Goal: Task Accomplishment & Management: Complete application form

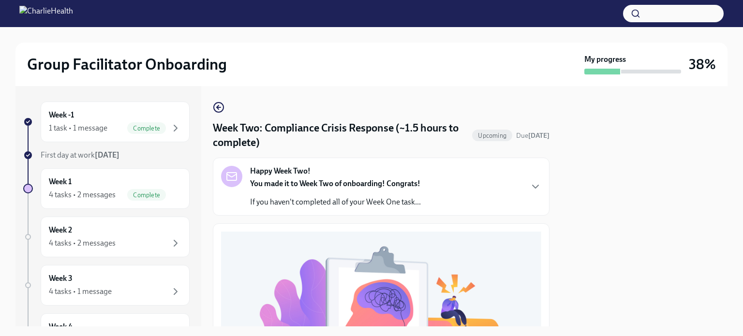
scroll to position [319, 0]
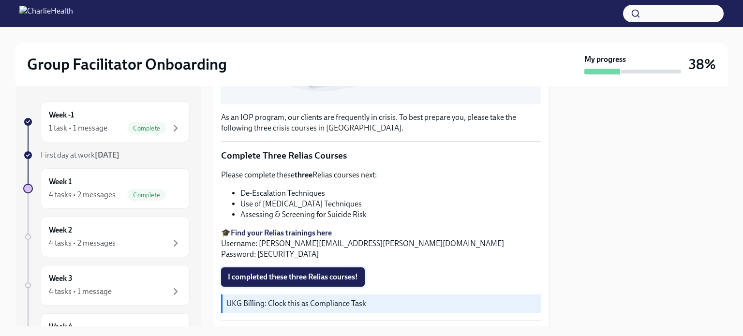
click at [315, 272] on span "I completed these three Relias courses!" at bounding box center [293, 277] width 130 height 10
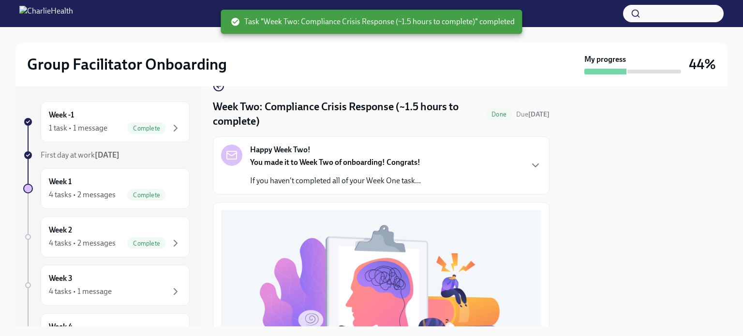
scroll to position [0, 0]
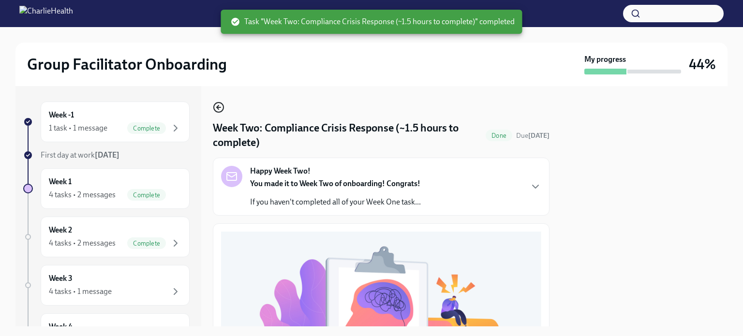
click at [216, 105] on icon "button" at bounding box center [219, 108] width 12 height 12
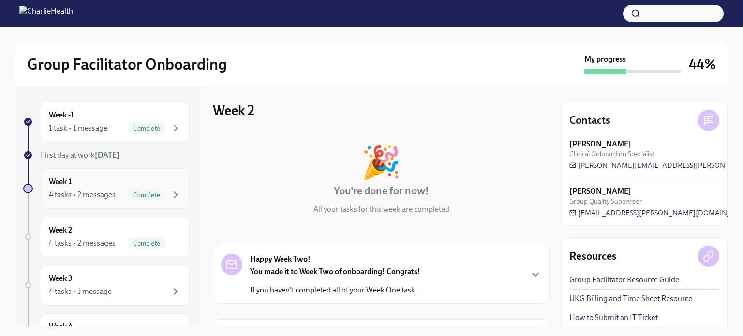
click at [87, 195] on div "4 tasks • 2 messages" at bounding box center [82, 195] width 67 height 11
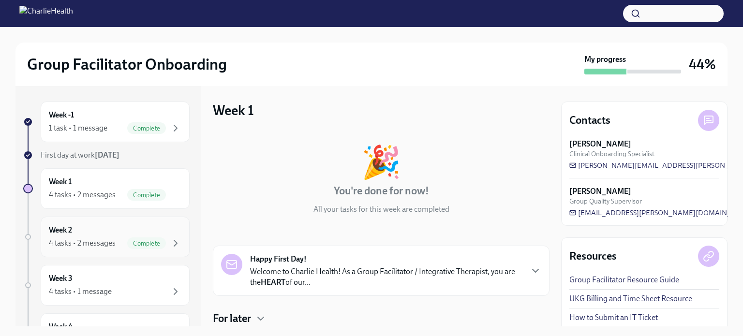
click at [68, 233] on h6 "Week 2" at bounding box center [60, 230] width 23 height 11
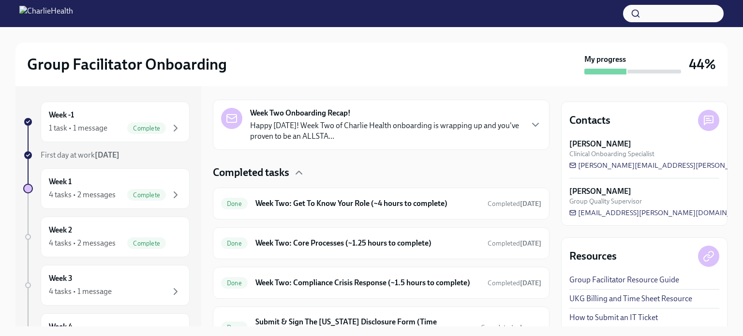
scroll to position [271, 0]
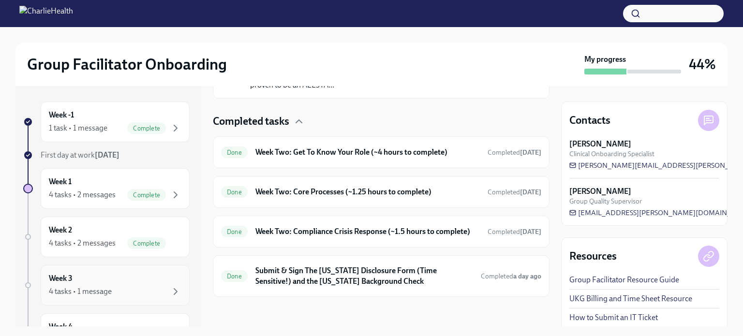
click at [88, 287] on div "4 tasks • 1 message" at bounding box center [80, 291] width 63 height 11
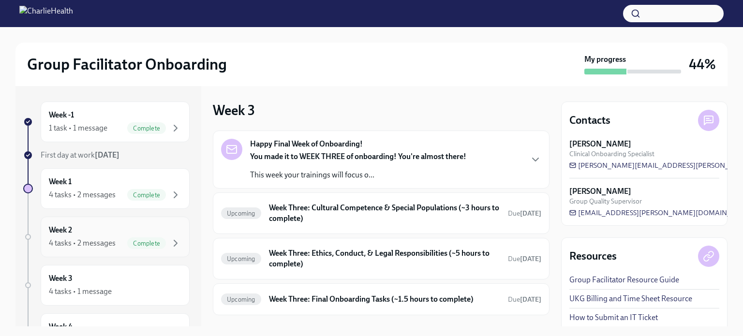
scroll to position [58, 0]
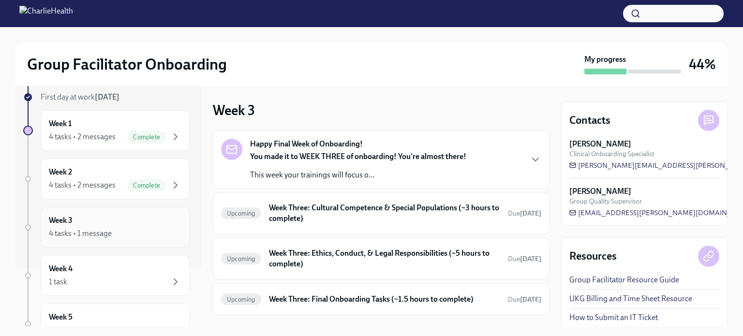
click at [137, 235] on div "4 tasks • 1 message" at bounding box center [115, 234] width 133 height 12
click at [130, 272] on div "Week 4 1 task" at bounding box center [115, 276] width 133 height 24
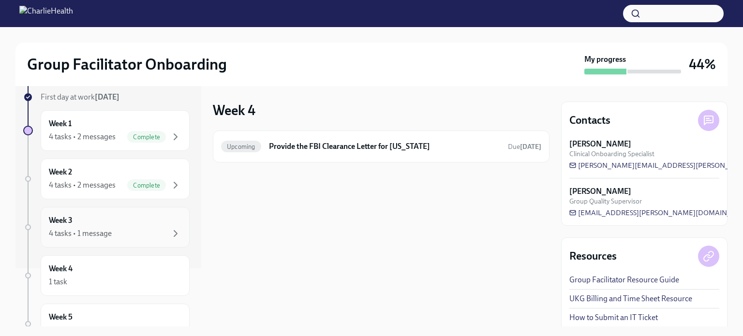
click at [122, 232] on div "4 tasks • 1 message" at bounding box center [115, 234] width 133 height 12
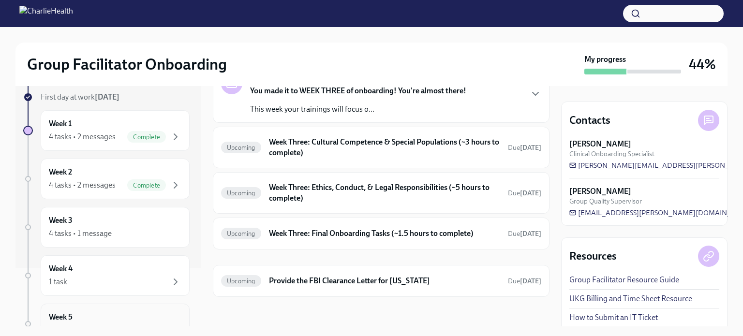
scroll to position [112, 0]
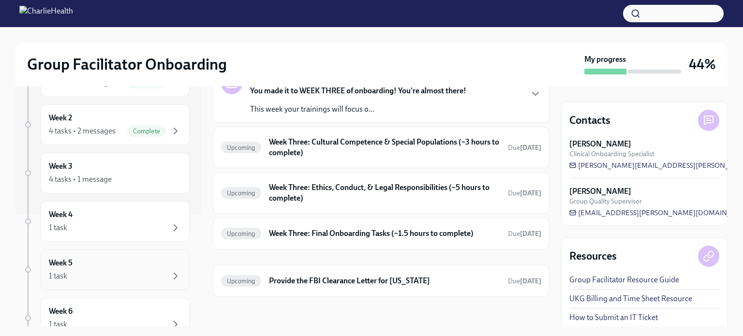
click at [127, 273] on div "1 task" at bounding box center [115, 276] width 133 height 12
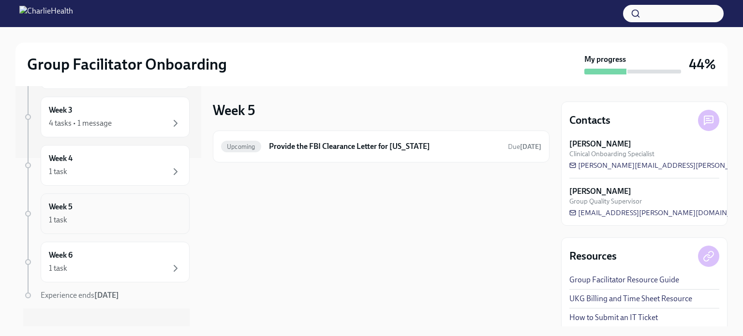
scroll to position [170, 0]
click at [127, 265] on div "1 task" at bounding box center [115, 267] width 133 height 12
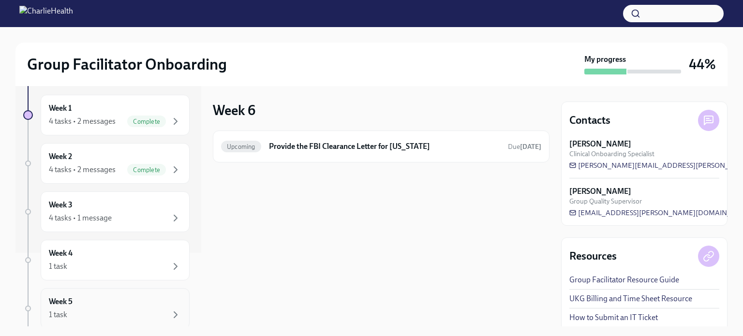
scroll to position [74, 0]
click at [143, 209] on div "Week 3 4 tasks • 1 message" at bounding box center [115, 212] width 133 height 24
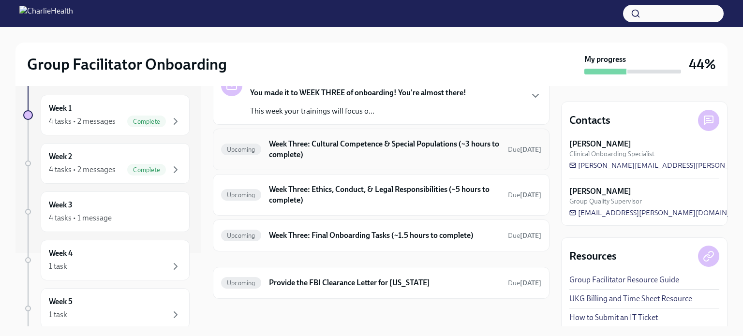
scroll to position [66, 0]
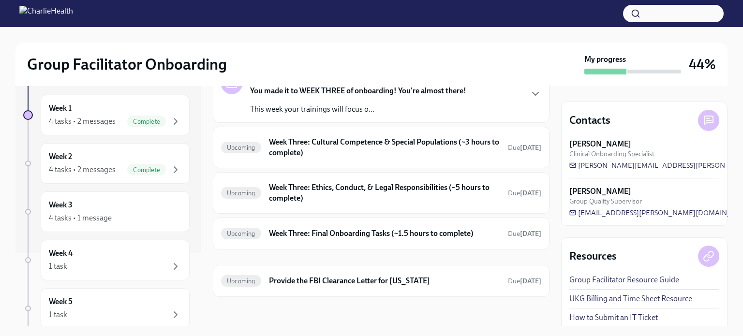
click at [401, 111] on p "This week your trainings will focus o..." at bounding box center [358, 109] width 216 height 11
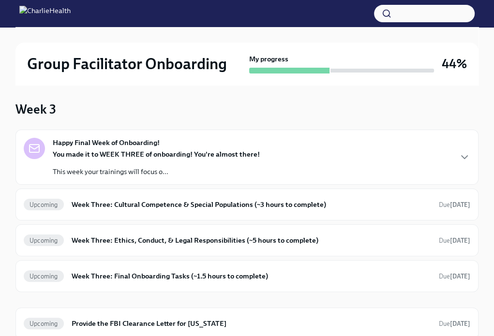
scroll to position [60, 0]
click at [263, 214] on div "Upcoming Week Three: Cultural Competence & Special Populations (~3 hours to com…" at bounding box center [246, 205] width 463 height 32
click at [129, 203] on h6 "Week Three: Cultural Competence & Special Populations (~3 hours to complete)" at bounding box center [251, 205] width 359 height 11
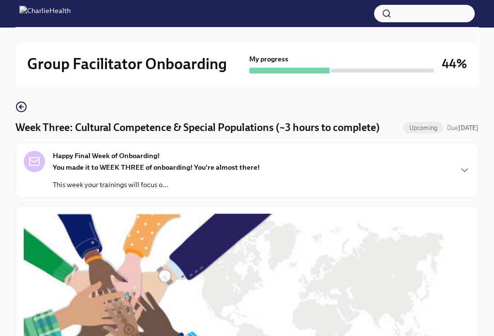
click at [156, 170] on strong "You made it to WEEK THREE of onboarding! You're almost there!" at bounding box center [156, 167] width 207 height 9
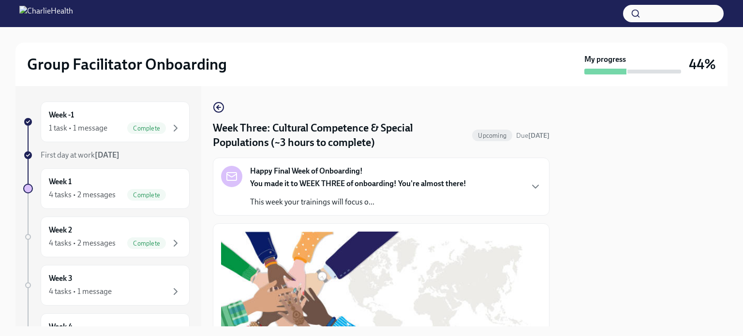
click at [457, 195] on div "You made it to WEEK THREE of onboarding! You're almost there! This week your tr…" at bounding box center [358, 193] width 216 height 29
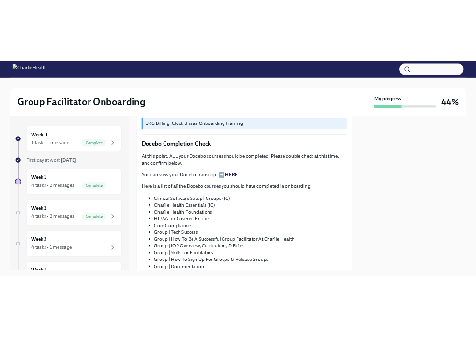
scroll to position [679, 0]
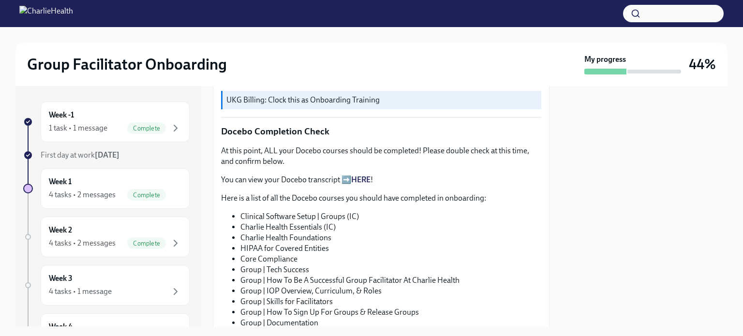
drag, startPoint x: 367, startPoint y: 160, endPoint x: 240, endPoint y: 144, distance: 127.7
click at [240, 27] on ul "BIPOC Programming at Charlie Health Supporting Our [DEMOGRAPHIC_DATA] Community" at bounding box center [381, 16] width 320 height 21
copy ul "BIPOC Programming at Charlie Health Supporting Our [DEMOGRAPHIC_DATA] Community"
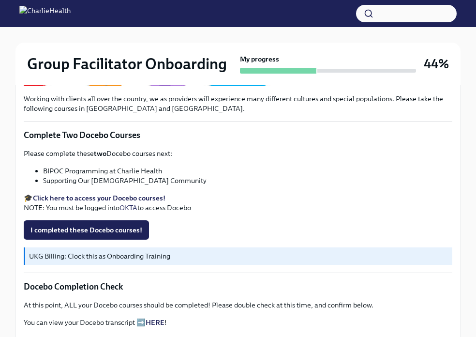
scroll to position [364, 0]
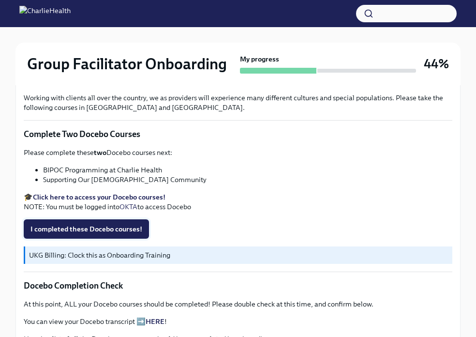
click at [105, 234] on span "I completed these Docebo courses!" at bounding box center [86, 229] width 112 height 10
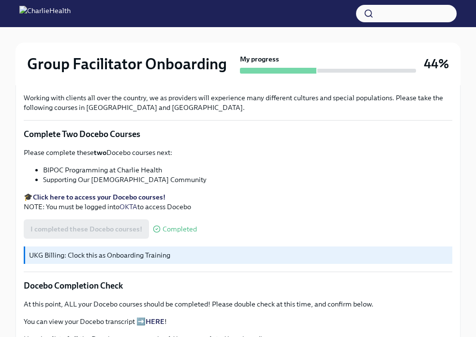
click at [111, 201] on strong "Click here to access your Docebo courses!" at bounding box center [99, 197] width 133 height 9
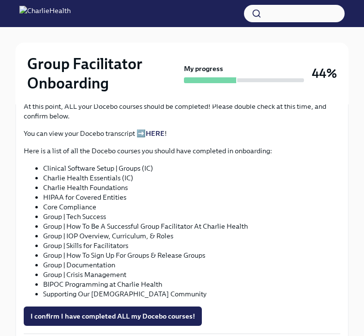
scroll to position [559, 0]
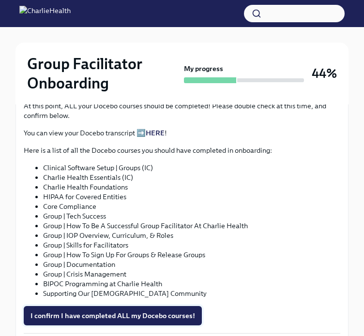
click at [132, 311] on span "I confirm I have completed ALL my Docebo courses!" at bounding box center [112, 316] width 165 height 10
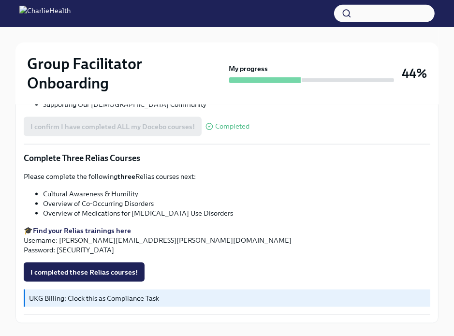
scroll to position [788, 0]
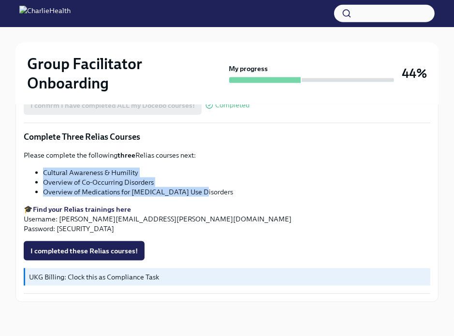
drag, startPoint x: 200, startPoint y: 191, endPoint x: 37, endPoint y: 174, distance: 163.9
click at [37, 174] on ul "Cultural Awareness & Humility Overview of Co-Occurring Disorders Overview of Me…" at bounding box center [227, 182] width 407 height 29
copy ul "Cultural Awareness & Humility Overview of Co-Occurring Disorders Overview of Me…"
click at [108, 209] on strong "Find your Relias trainings here" at bounding box center [82, 209] width 98 height 9
